Goal: Information Seeking & Learning: Learn about a topic

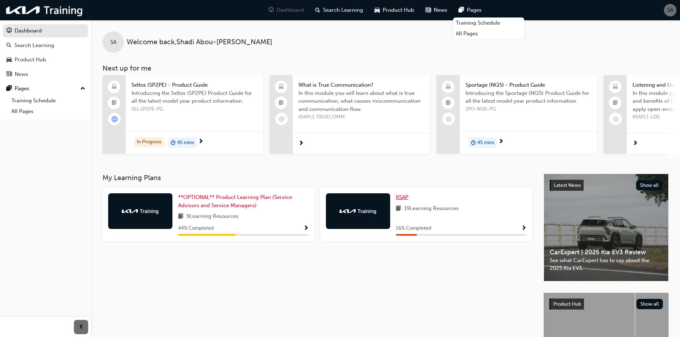
click at [401, 198] on span "KSAP" at bounding box center [402, 197] width 12 height 6
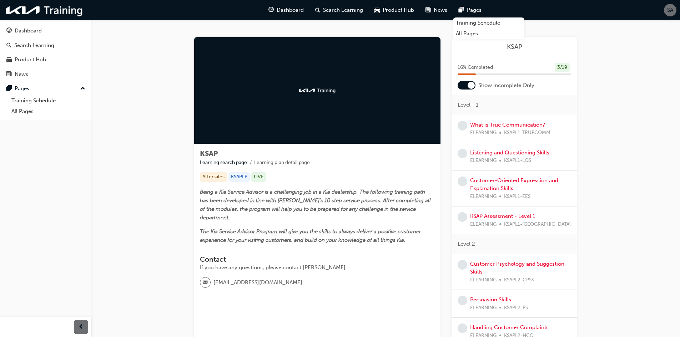
click at [491, 126] on link "What is True Communication?" at bounding box center [507, 125] width 75 height 6
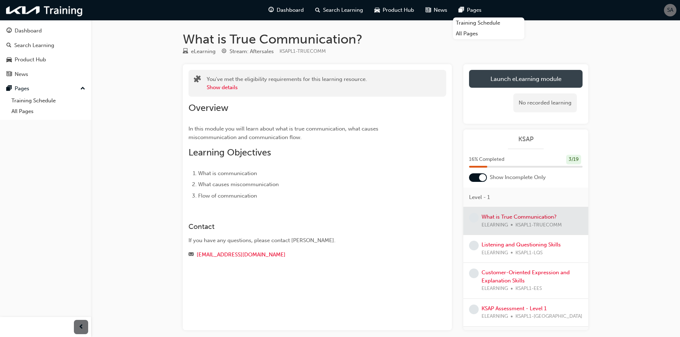
click at [491, 81] on link "Launch eLearning module" at bounding box center [525, 79] width 113 height 18
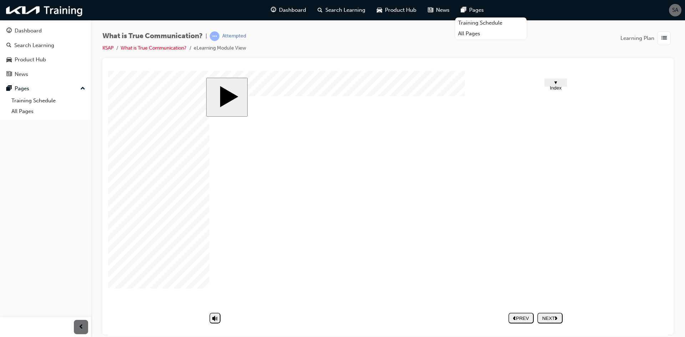
click at [550, 315] on nav "PREV NEXT SUBMIT" at bounding box center [536, 318] width 54 height 16
click at [552, 318] on div "NEXT" at bounding box center [550, 317] width 20 height 5
